Goal: Find specific page/section: Find specific page/section

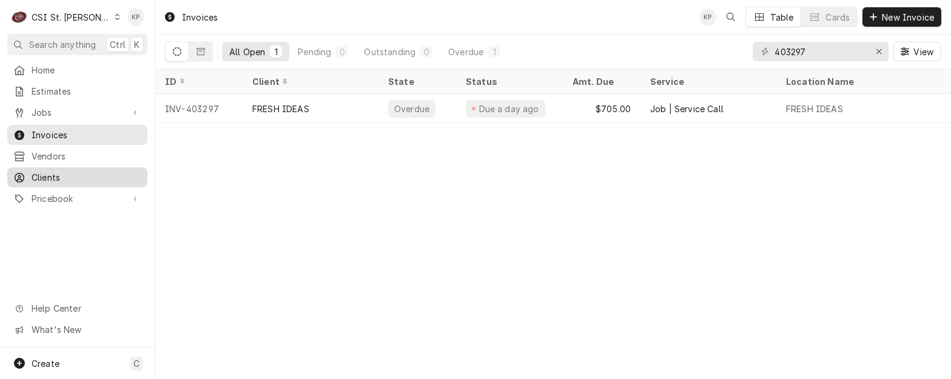
drag, startPoint x: 49, startPoint y: 170, endPoint x: 60, endPoint y: 169, distance: 11.7
click at [49, 171] on span "Clients" at bounding box center [87, 177] width 110 height 13
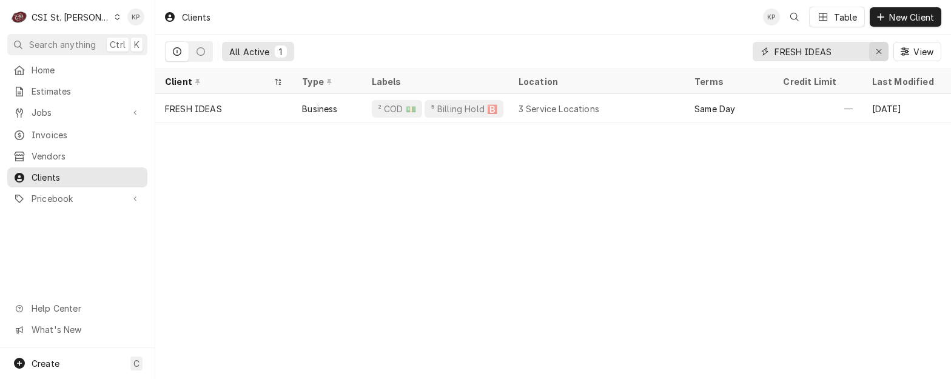
click at [876, 49] on icon "Erase input" at bounding box center [879, 51] width 7 height 8
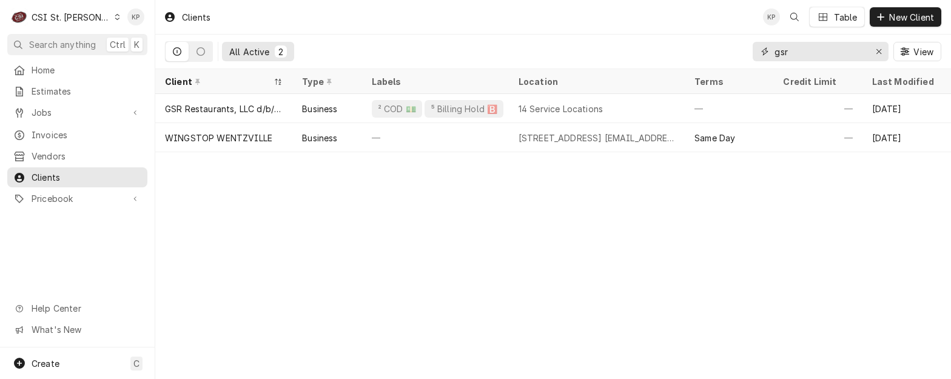
type input "gsr"
click at [878, 49] on icon "Erase input" at bounding box center [879, 51] width 7 height 8
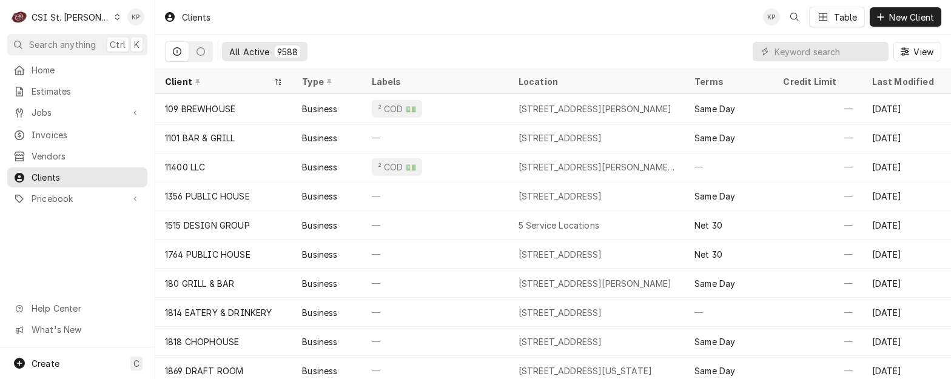
click at [115, 18] on icon "Dynamic Content Wrapper" at bounding box center [117, 17] width 5 height 6
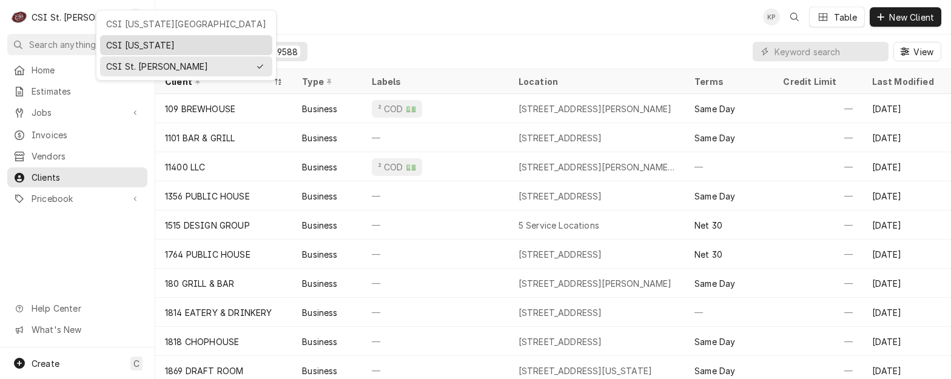
click at [105, 41] on div "CSI [US_STATE]" at bounding box center [186, 45] width 167 height 15
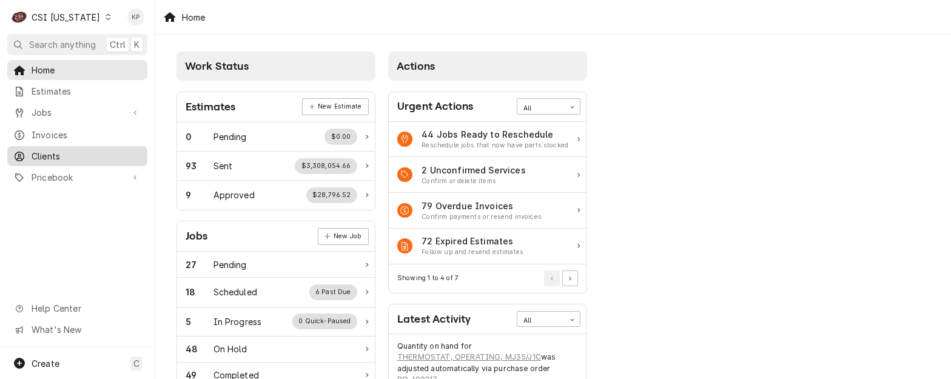
click at [32, 150] on span "Clients" at bounding box center [87, 156] width 110 height 13
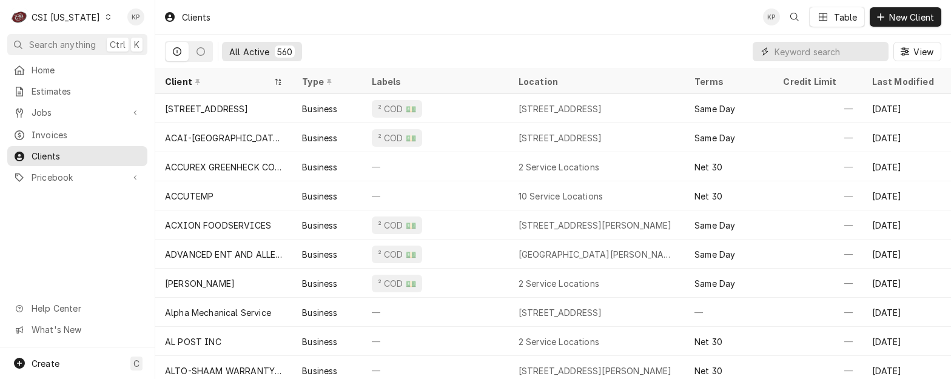
click at [790, 48] on input "Dynamic Content Wrapper" at bounding box center [829, 51] width 108 height 19
paste input "ELEVATE LIFE CHURCH"
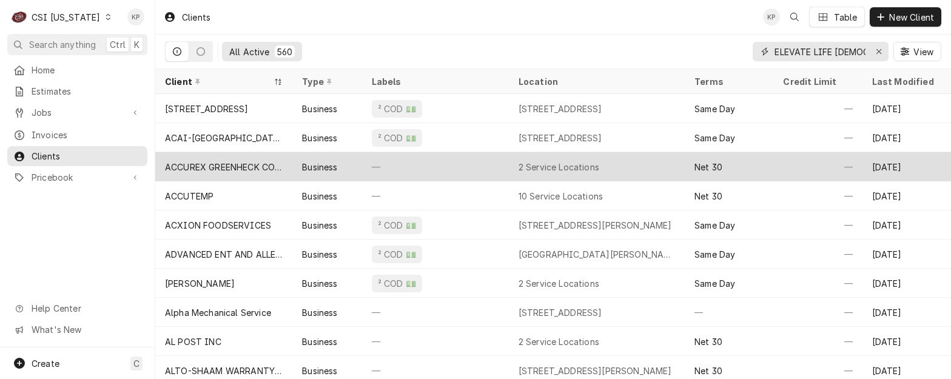
scroll to position [0, 7]
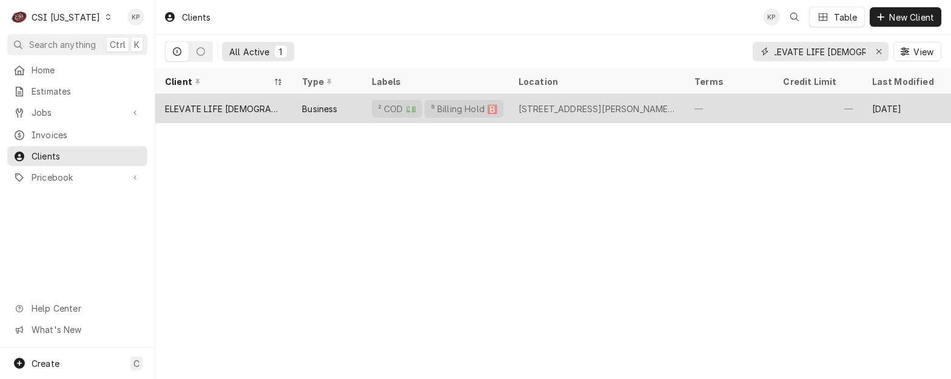
type input "ELEVATE LIFE CHURCH"
click at [219, 108] on div "ELEVATE LIFE CHURCH" at bounding box center [224, 109] width 118 height 13
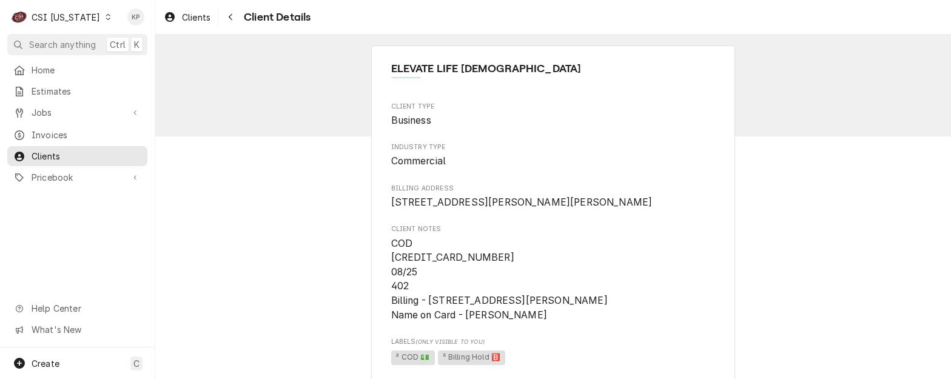
click at [106, 19] on icon "Dynamic Content Wrapper" at bounding box center [108, 17] width 5 height 6
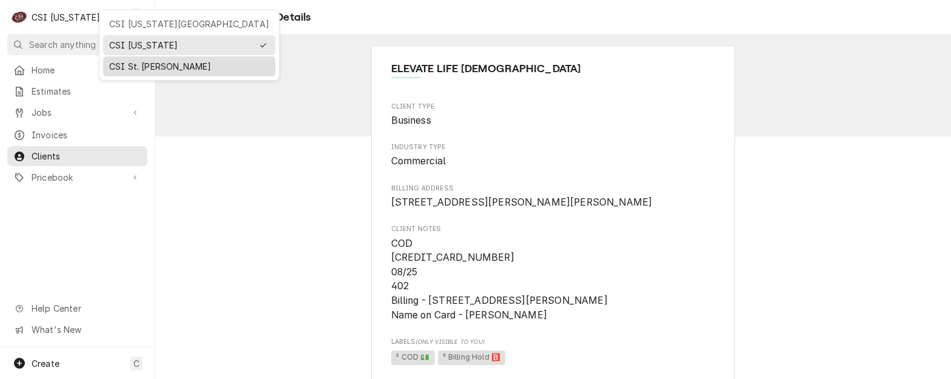
click at [115, 62] on div "CSI St. Louis" at bounding box center [189, 66] width 160 height 13
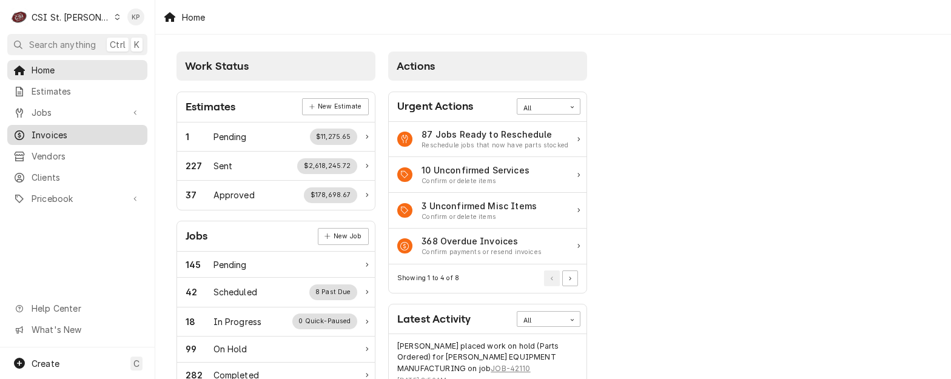
click at [55, 129] on span "Invoices" at bounding box center [87, 135] width 110 height 13
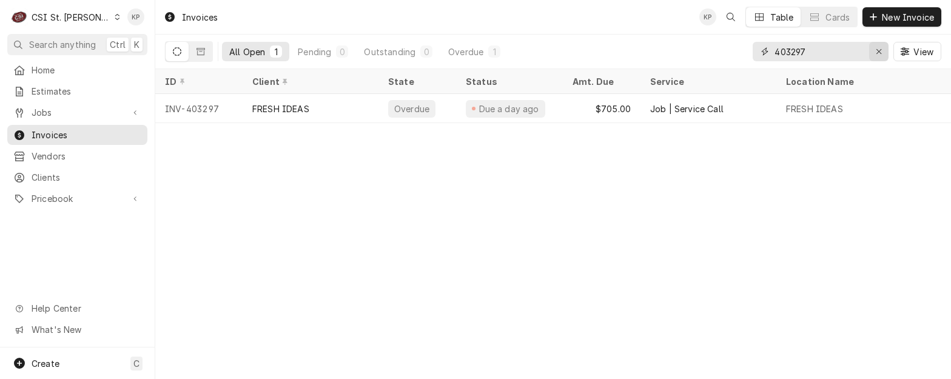
click at [876, 52] on icon "Erase input" at bounding box center [879, 51] width 7 height 8
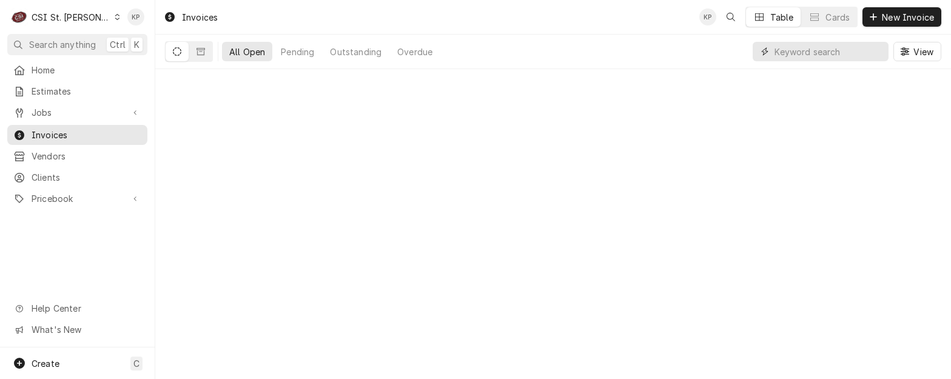
click at [830, 54] on input "Dynamic Content Wrapper" at bounding box center [829, 51] width 108 height 19
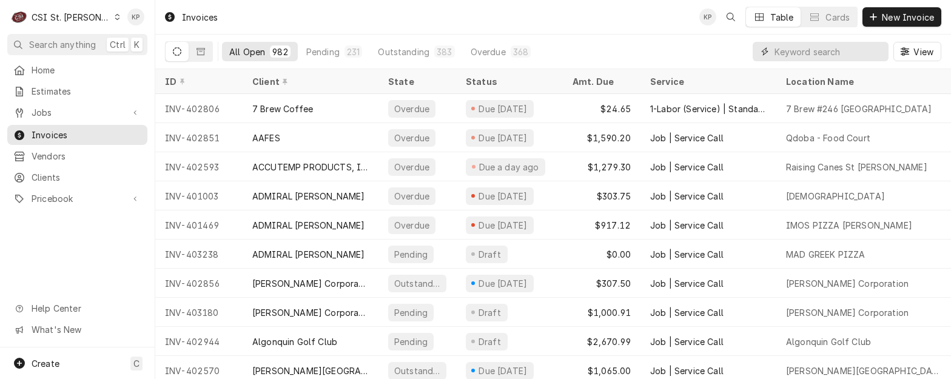
click at [835, 50] on input "Dynamic Content Wrapper" at bounding box center [829, 51] width 108 height 19
paste input "403078"
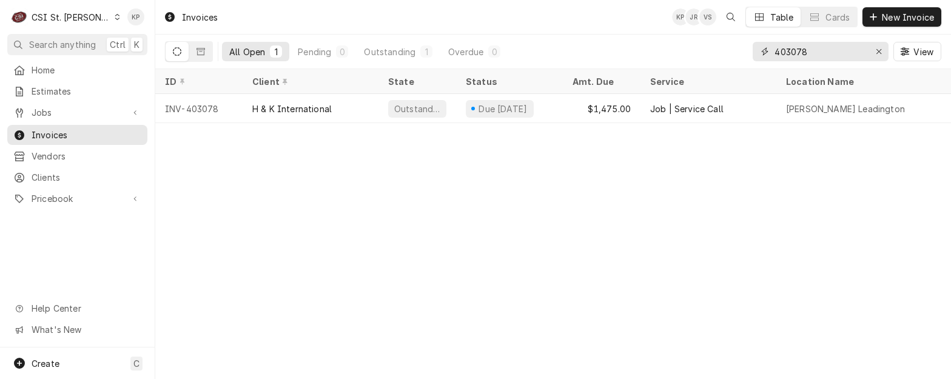
drag, startPoint x: 828, startPoint y: 53, endPoint x: 721, endPoint y: 61, distance: 107.0
click at [721, 61] on div "All Open 1 Pending 0 Outstanding 1 Overdue 0 403078 View" at bounding box center [553, 52] width 776 height 34
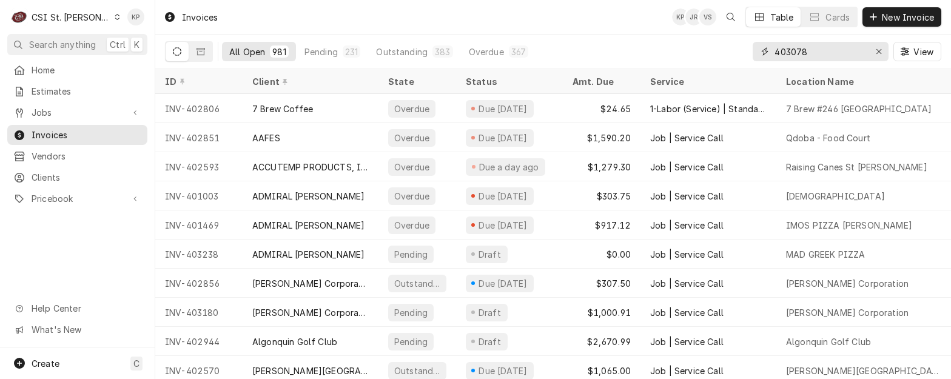
type input "403078"
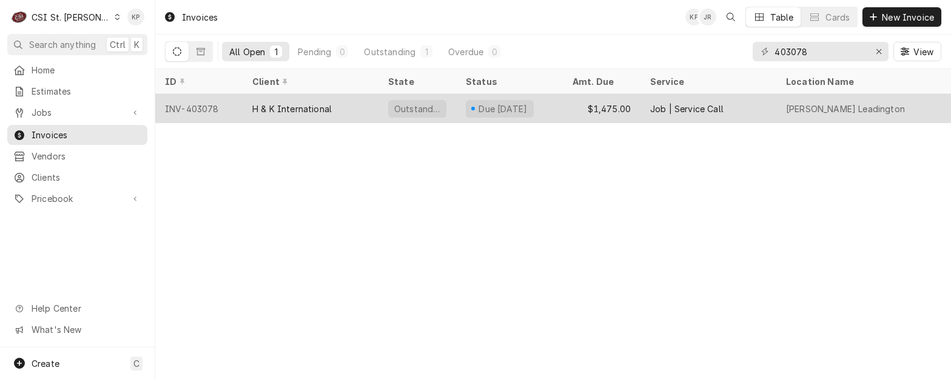
click at [276, 111] on div "H & K International" at bounding box center [291, 109] width 79 height 13
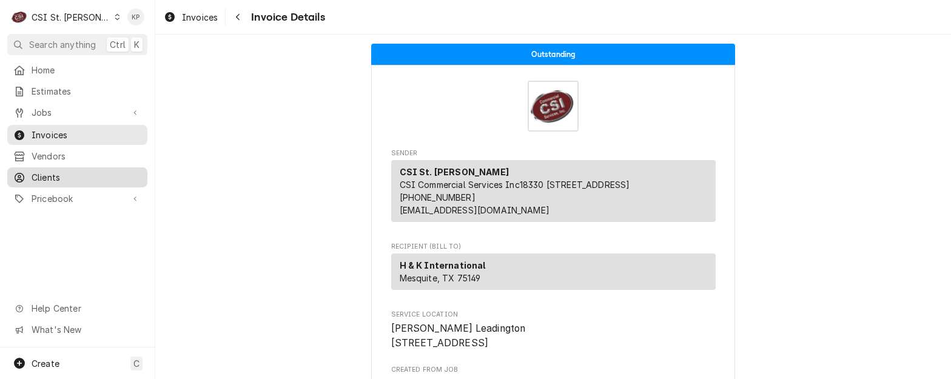
drag, startPoint x: 49, startPoint y: 169, endPoint x: 75, endPoint y: 170, distance: 26.1
click at [50, 171] on span "Clients" at bounding box center [87, 177] width 110 height 13
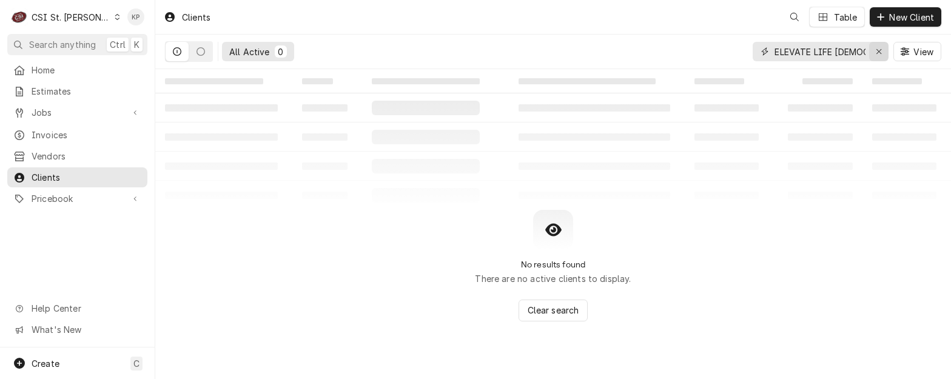
click at [877, 52] on icon "Erase input" at bounding box center [879, 51] width 7 height 8
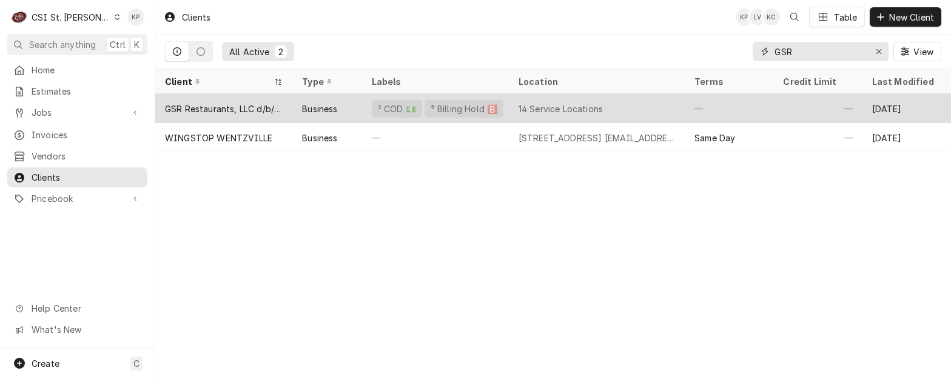
type input "GSR"
click at [273, 109] on div "GSR Restaurants, LLC d/b/s Wingstop" at bounding box center [224, 109] width 118 height 13
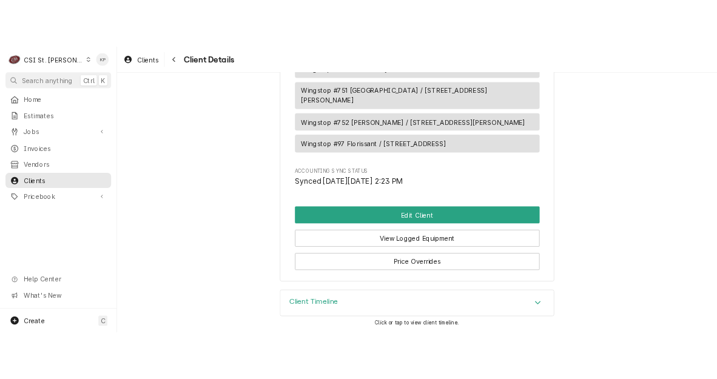
scroll to position [1122, 0]
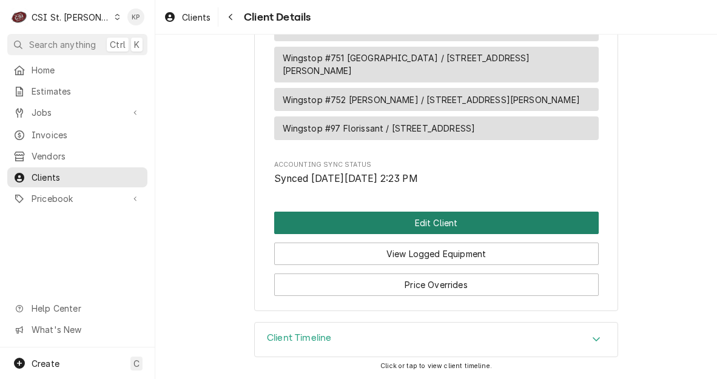
click at [413, 227] on button "Edit Client" at bounding box center [436, 223] width 324 height 22
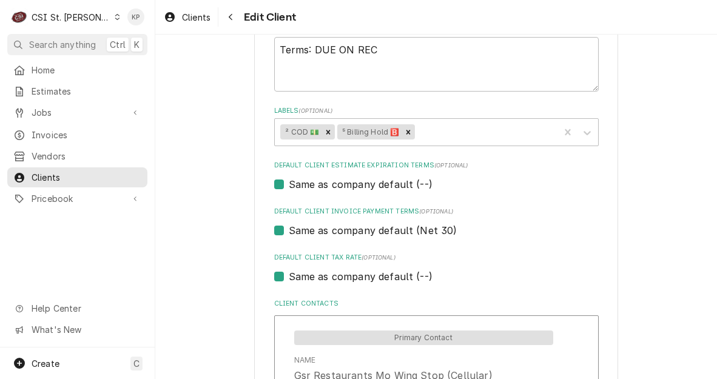
scroll to position [607, 0]
click at [404, 132] on icon "Remove ⁵ Billing Hold 🅱️" at bounding box center [408, 131] width 8 height 8
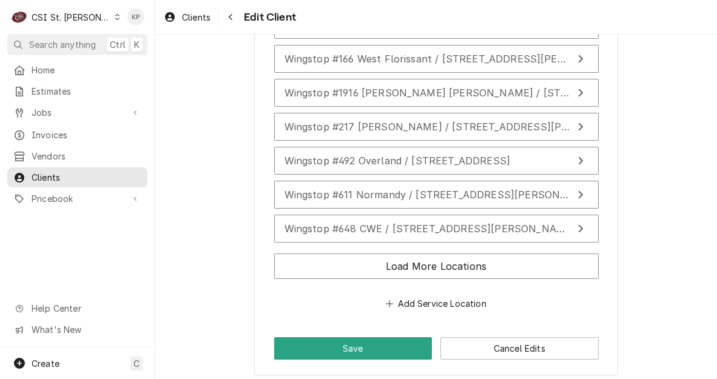
scroll to position [1669, 0]
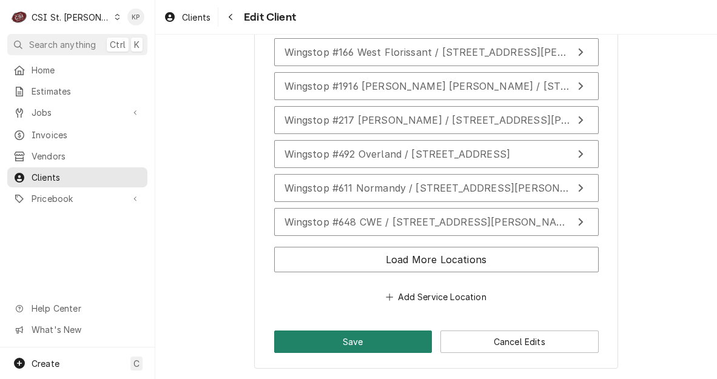
click at [334, 349] on button "Save" at bounding box center [353, 342] width 158 height 22
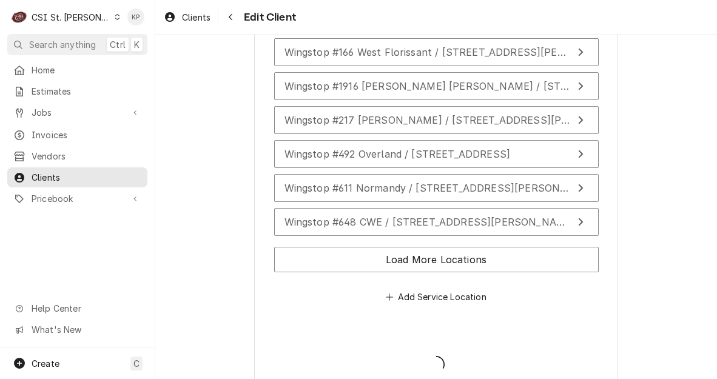
type textarea "x"
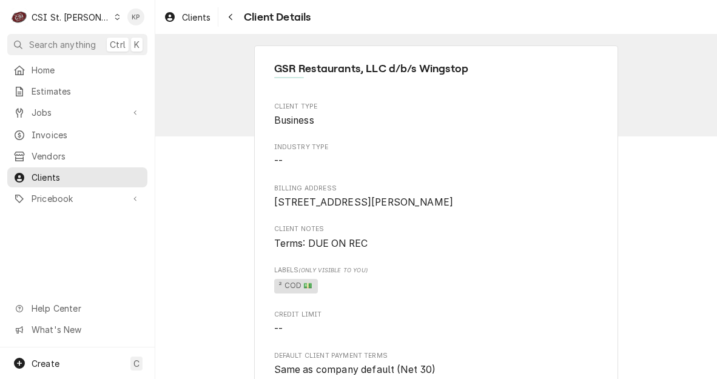
click at [95, 12] on div "C CSI St. [PERSON_NAME]" at bounding box center [65, 17] width 117 height 24
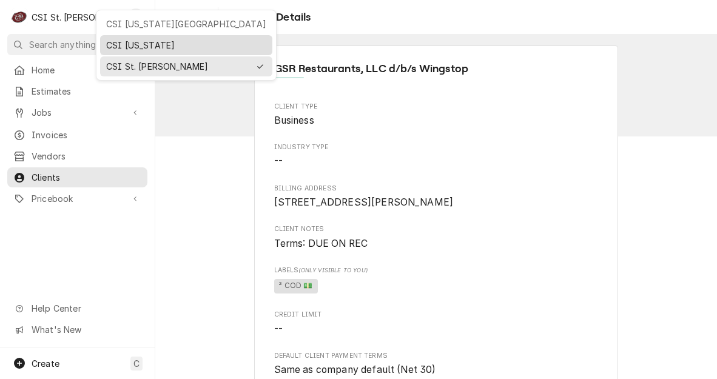
click at [117, 40] on div "CSI [US_STATE]" at bounding box center [186, 45] width 160 height 13
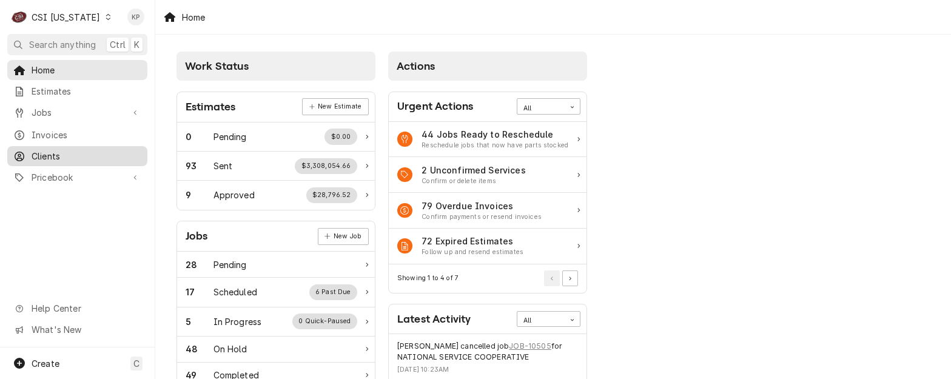
click at [39, 152] on span "Clients" at bounding box center [87, 156] width 110 height 13
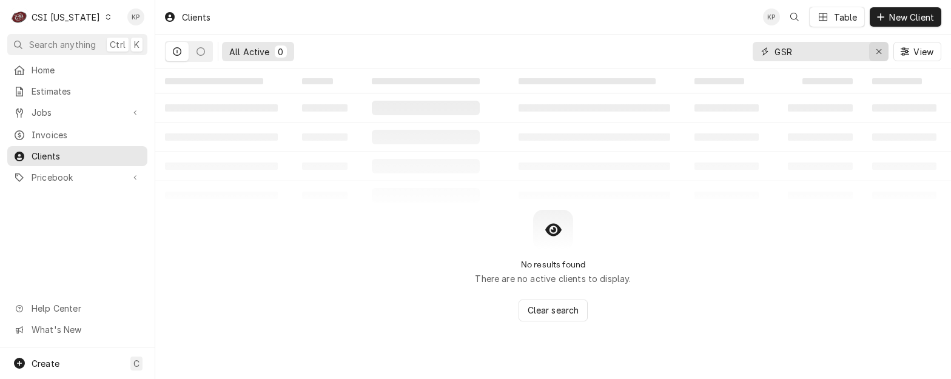
click at [877, 50] on icon "Erase input" at bounding box center [878, 51] width 5 height 5
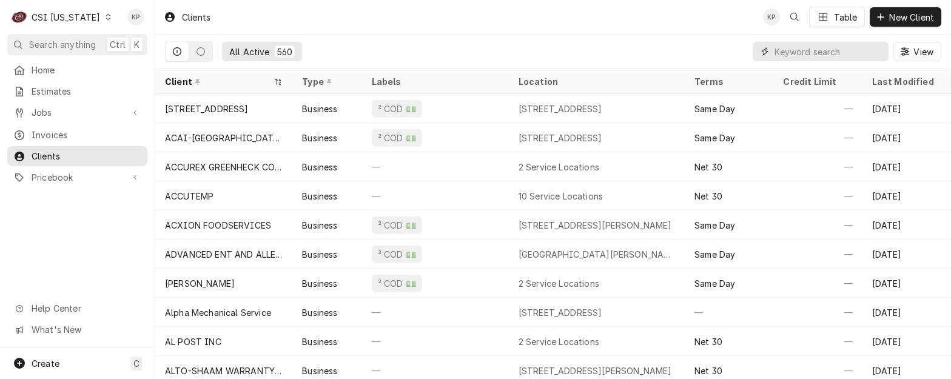
paste input "EIC Technology"
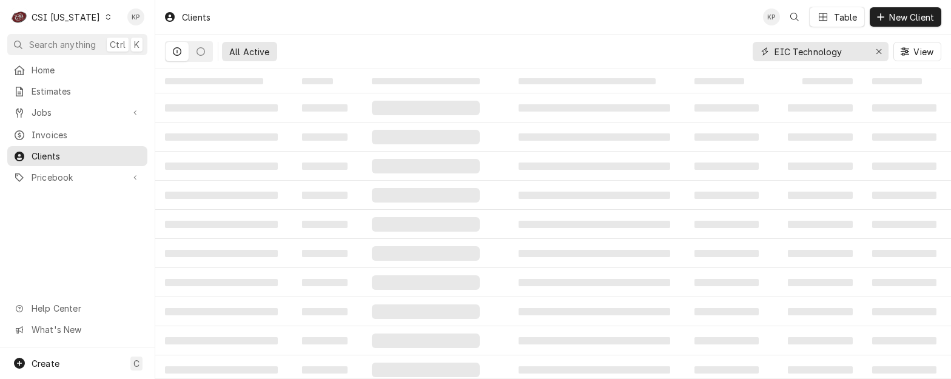
type input "EIC Technology"
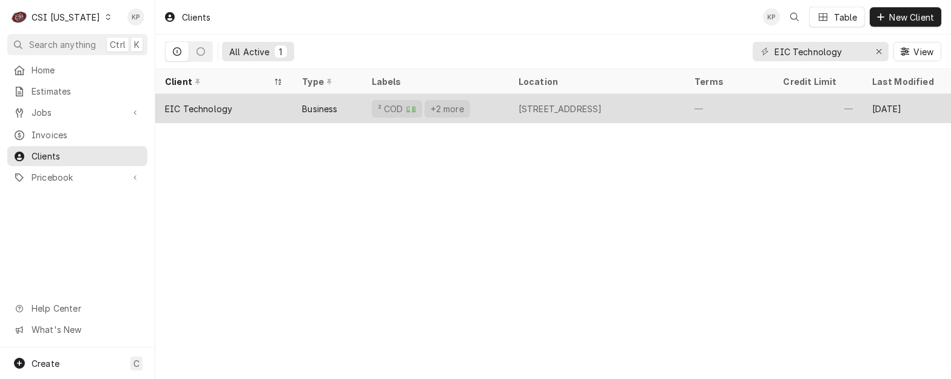
click at [180, 110] on div "EIC Technology" at bounding box center [198, 109] width 67 height 13
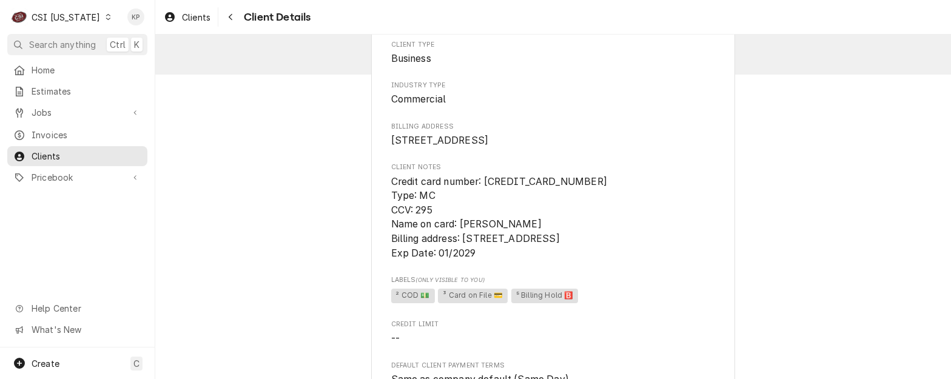
scroll to position [61, 0]
click at [56, 129] on span "Invoices" at bounding box center [87, 135] width 110 height 13
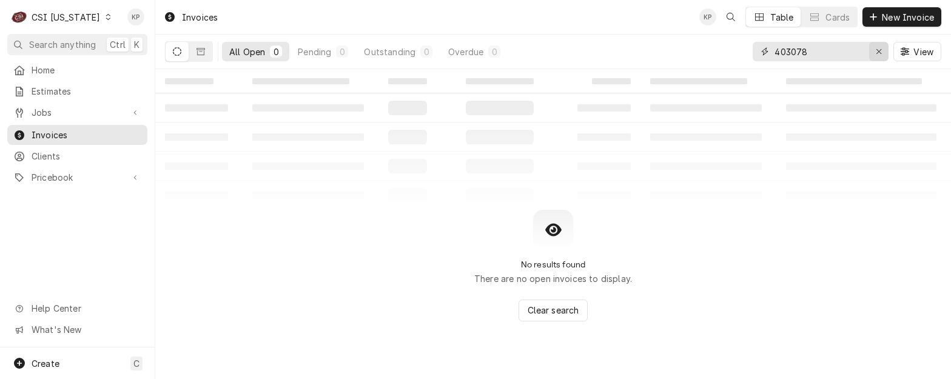
click at [880, 51] on icon "Erase input" at bounding box center [879, 51] width 7 height 8
type input "100524"
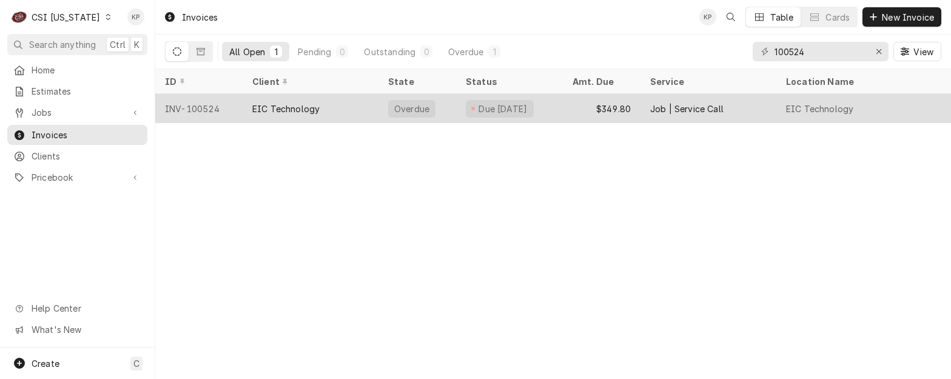
click at [296, 108] on div "EIC Technology" at bounding box center [285, 109] width 67 height 13
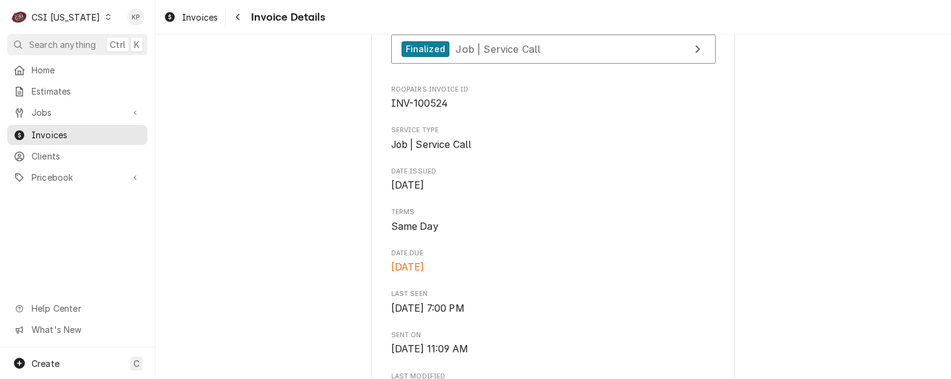
scroll to position [364, 0]
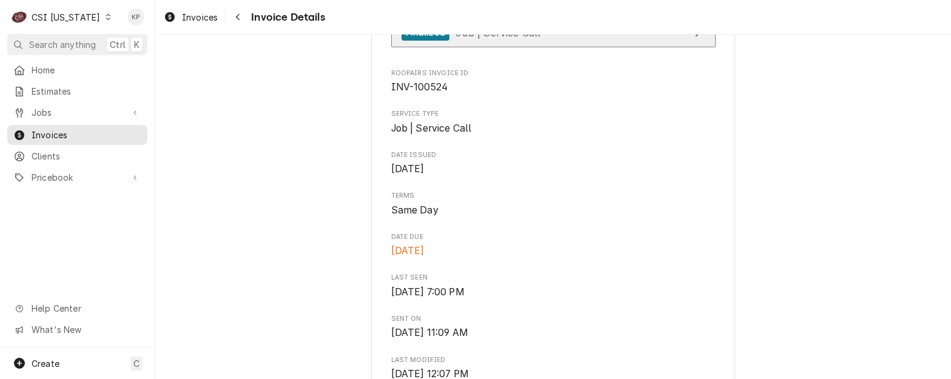
click at [695, 38] on icon "View Job" at bounding box center [697, 33] width 6 height 10
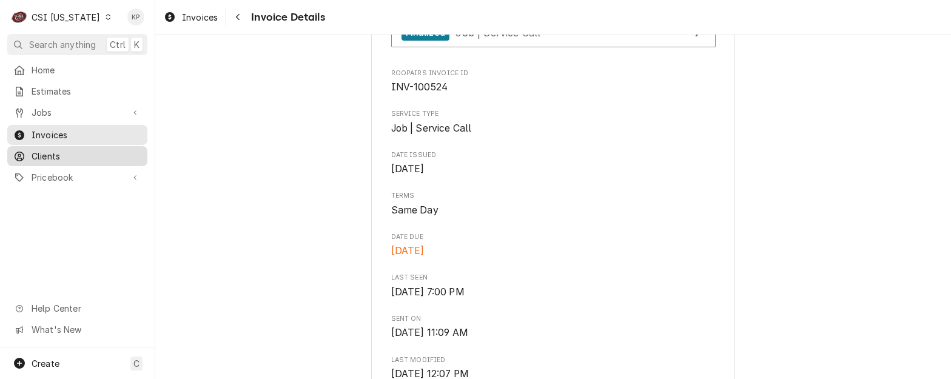
drag, startPoint x: 30, startPoint y: 153, endPoint x: 42, endPoint y: 158, distance: 13.1
click at [30, 153] on div "Clients" at bounding box center [77, 156] width 128 height 13
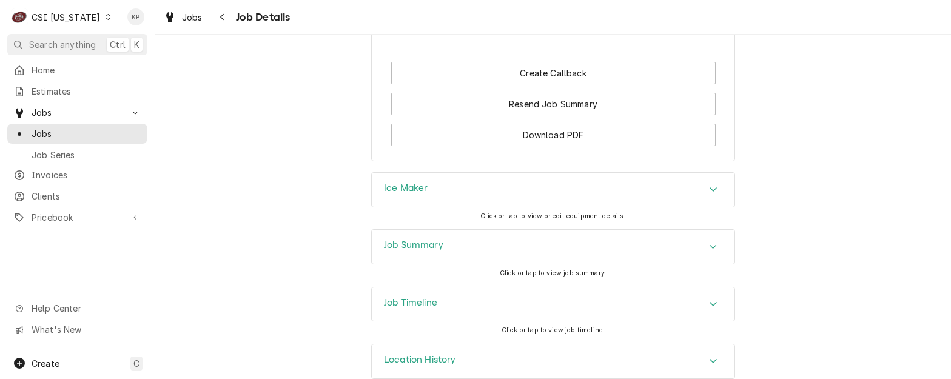
scroll to position [1213, 0]
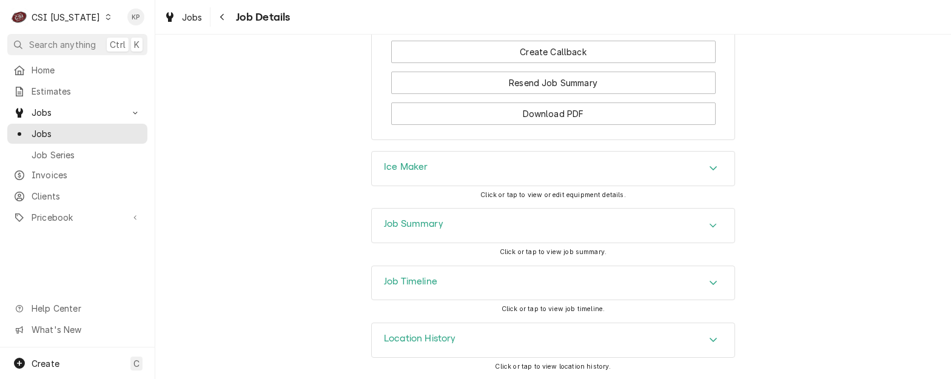
click at [709, 230] on icon "Accordion Header" at bounding box center [713, 226] width 8 height 10
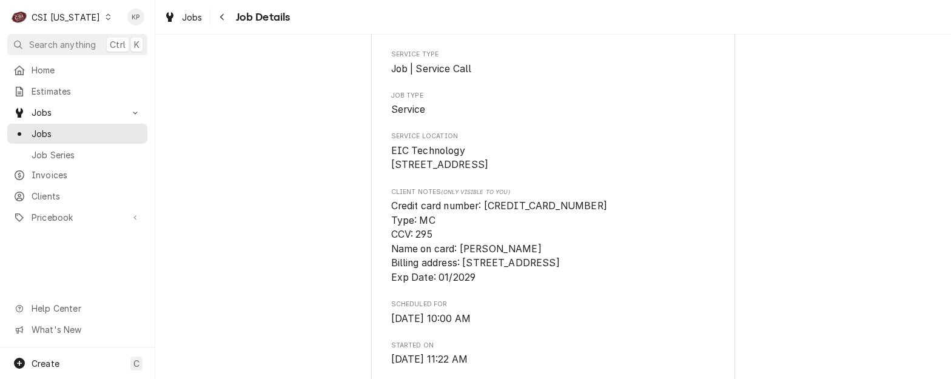
scroll to position [182, 0]
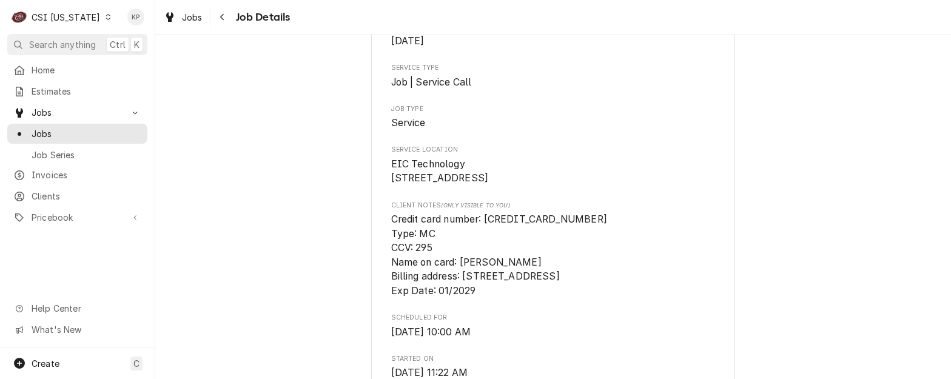
click at [502, 172] on span "EIC Technology [STREET_ADDRESS]" at bounding box center [553, 171] width 324 height 29
drag, startPoint x: 467, startPoint y: 181, endPoint x: 382, endPoint y: 185, distance: 85.0
drag, startPoint x: 382, startPoint y: 185, endPoint x: 394, endPoint y: 180, distance: 12.8
copy span "6701 Artisan Way"
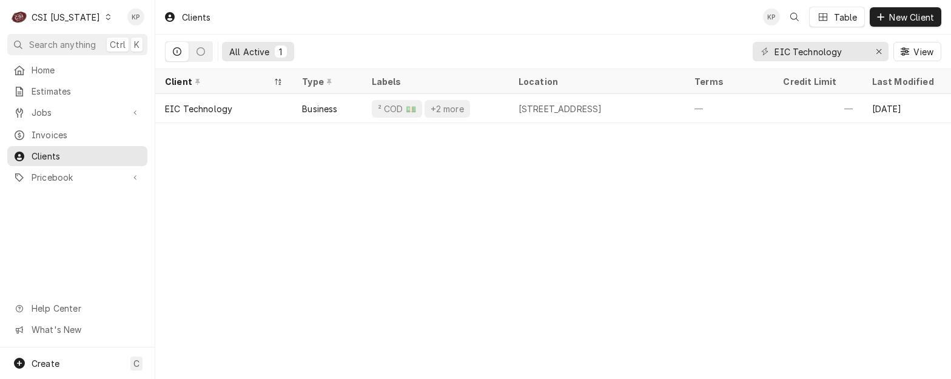
click at [214, 107] on div "EIC Technology" at bounding box center [198, 109] width 67 height 13
